Goal: Transaction & Acquisition: Book appointment/travel/reservation

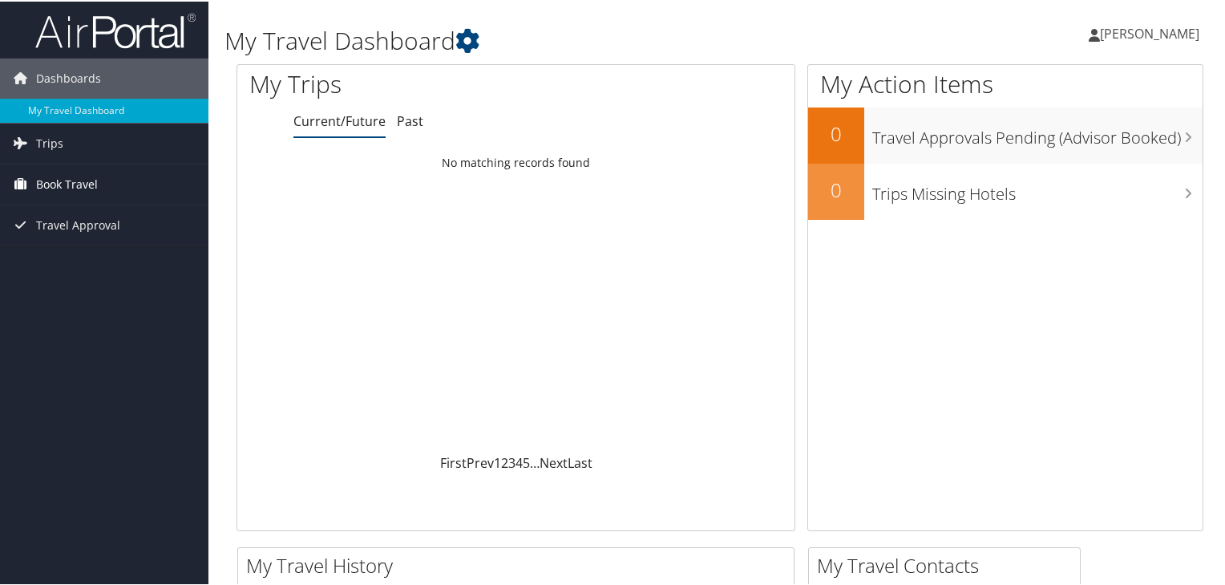
click at [87, 183] on span "Book Travel" at bounding box center [67, 183] width 62 height 40
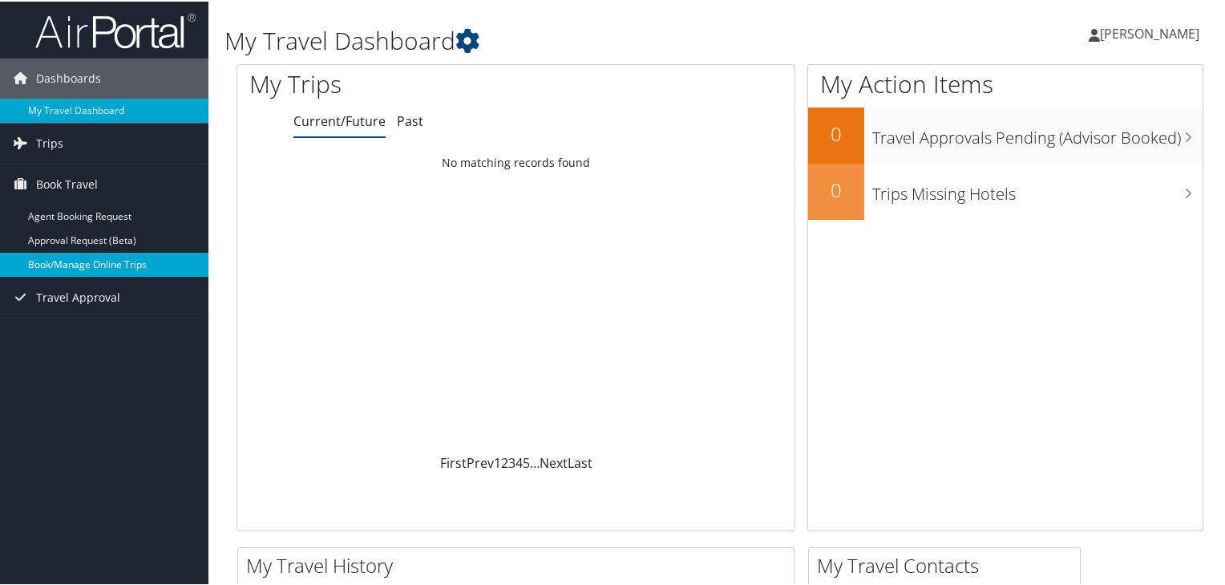
click at [112, 257] on link "Book/Manage Online Trips" at bounding box center [104, 263] width 209 height 24
